Goal: Task Accomplishment & Management: Manage account settings

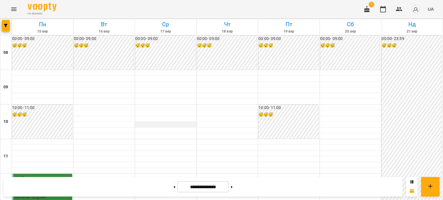
scroll to position [58, 0]
click at [370, 10] on icon "button" at bounding box center [366, 9] width 7 height 7
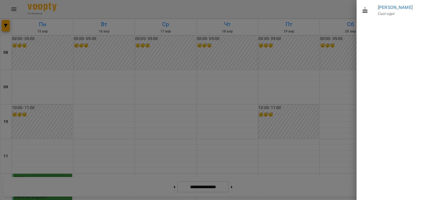
click at [352, 44] on div at bounding box center [221, 100] width 443 height 200
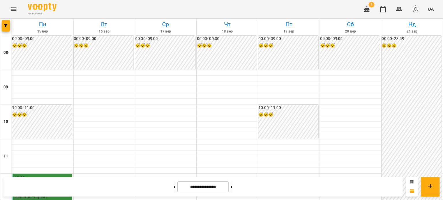
scroll to position [144, 0]
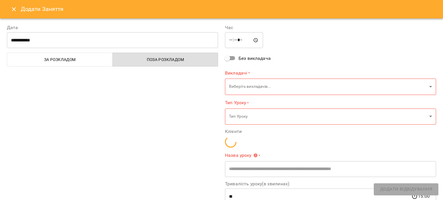
type input "**********"
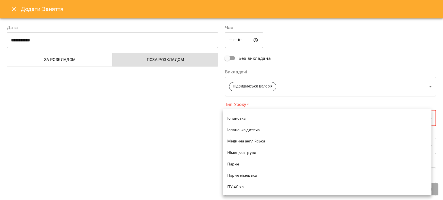
scroll to position [173, 0]
click at [243, 139] on span "General English" at bounding box center [326, 141] width 199 height 6
type input "**********"
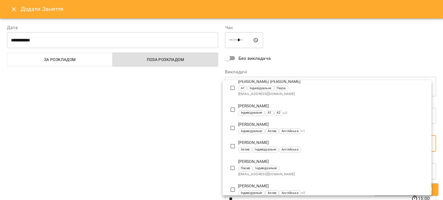
scroll to position [363, 0]
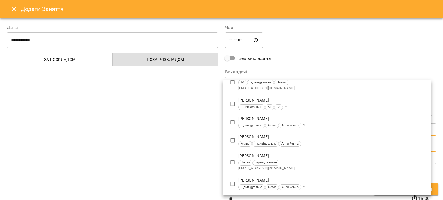
click at [265, 140] on p "[PERSON_NAME]" at bounding box center [332, 137] width 188 height 6
type input "**********"
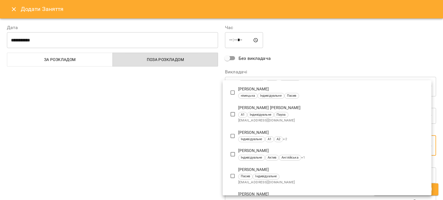
scroll to position [0, 0]
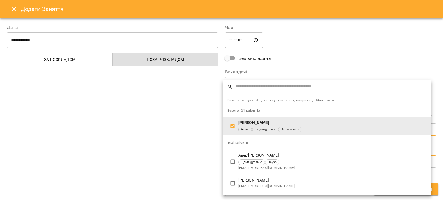
click at [173, 139] on div at bounding box center [221, 100] width 443 height 200
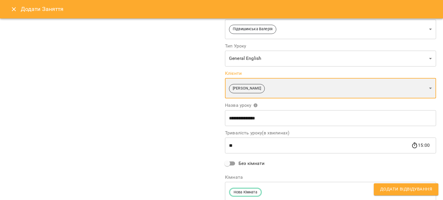
scroll to position [58, 0]
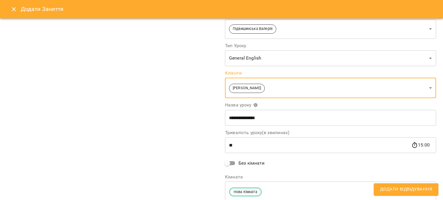
click at [389, 191] on span "Додати Відвідування" at bounding box center [406, 189] width 52 height 7
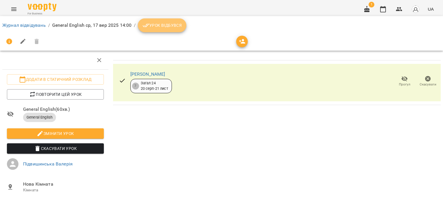
click at [160, 25] on span "Урок відбувся" at bounding box center [161, 25] width 39 height 7
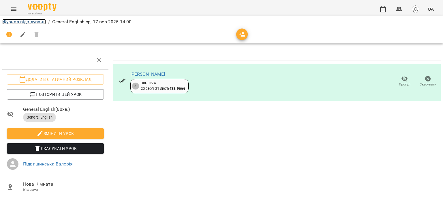
click at [27, 21] on link "Журнал відвідувань" at bounding box center [24, 21] width 44 height 5
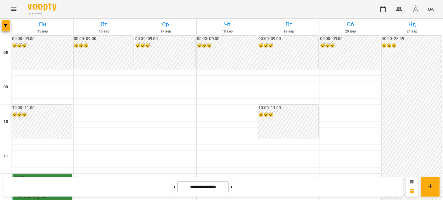
scroll to position [144, 0]
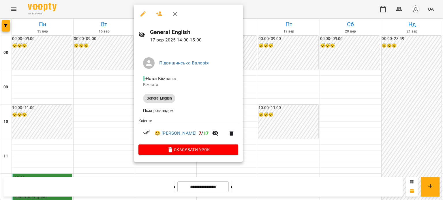
click at [338, 97] on div at bounding box center [221, 100] width 443 height 200
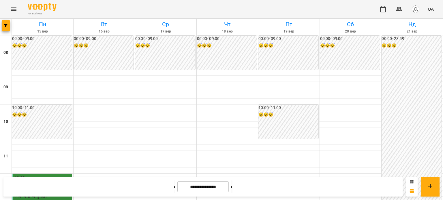
scroll to position [178, 0]
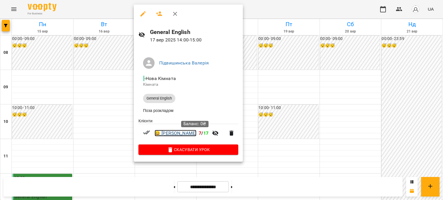
click at [177, 137] on link "😀 Сулима Єлизавета Станіславівна" at bounding box center [175, 133] width 42 height 7
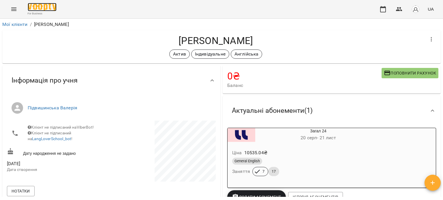
click at [33, 8] on img at bounding box center [42, 7] width 29 height 8
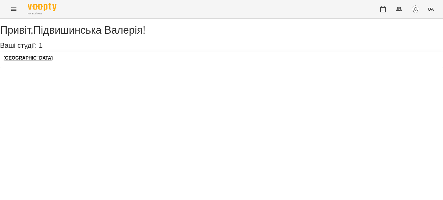
click at [30, 61] on h3 "LangLover School" at bounding box center [27, 58] width 49 height 5
